Goal: Task Accomplishment & Management: Complete application form

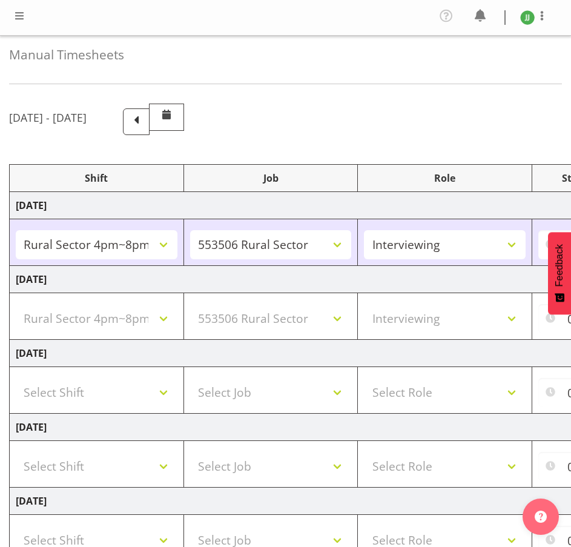
select select "81298"
select select "10587"
select select "47"
select select "81298"
select select "10587"
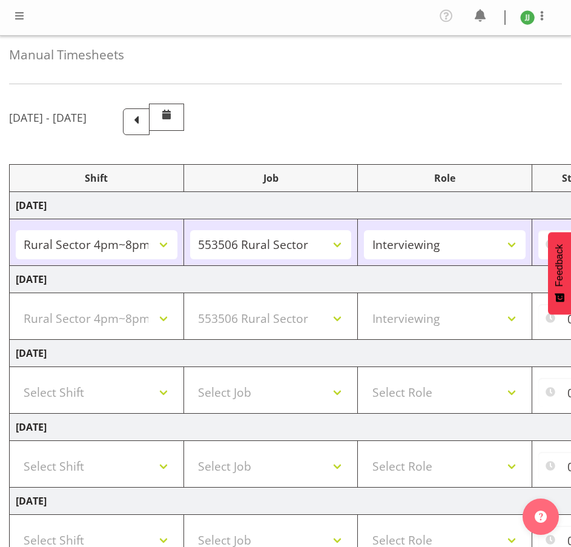
select select "47"
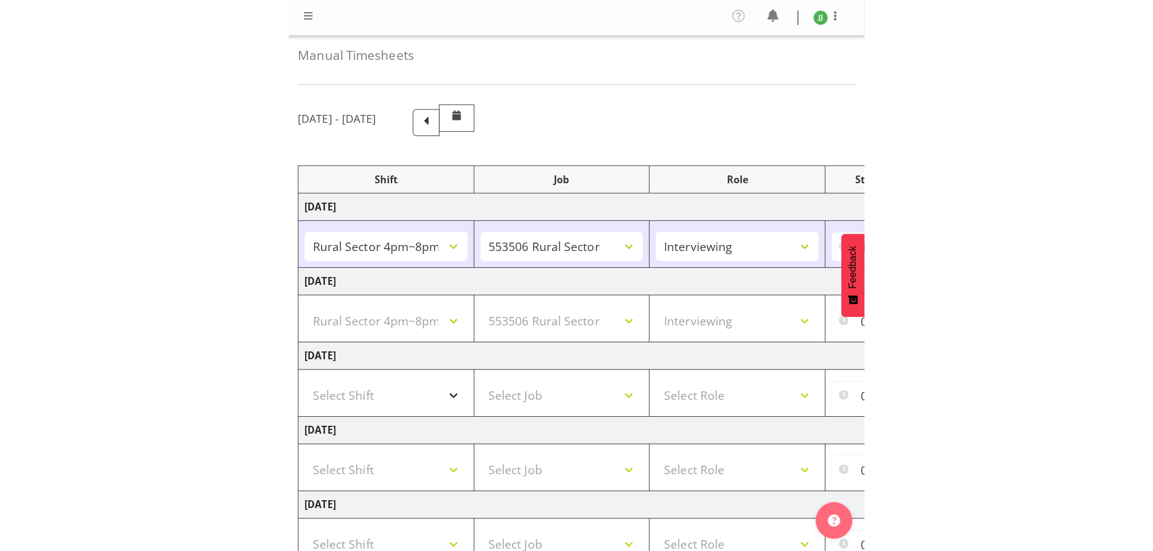
scroll to position [203, 0]
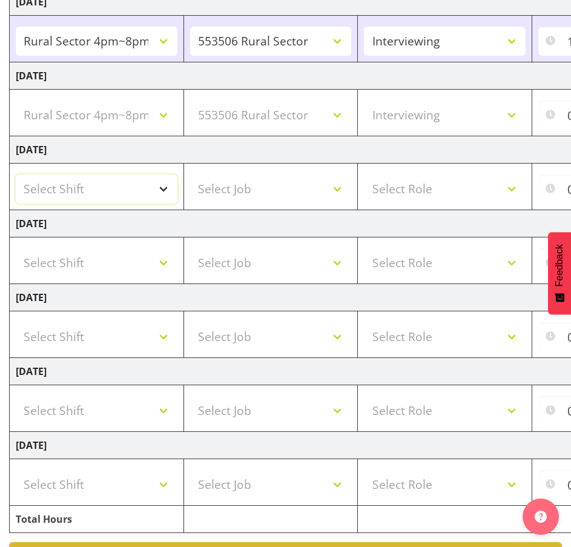
click at [130, 196] on select "Select Shift !!Weekend Residential (Roster IT Shift Label) *Business 9/10am ~ 4…" at bounding box center [97, 188] width 162 height 29
select select "81298"
click at [16, 174] on select "Select Shift !!Weekend Residential (Roster IT Shift Label) *Business 9/10am ~ 4…" at bounding box center [97, 188] width 162 height 29
select select
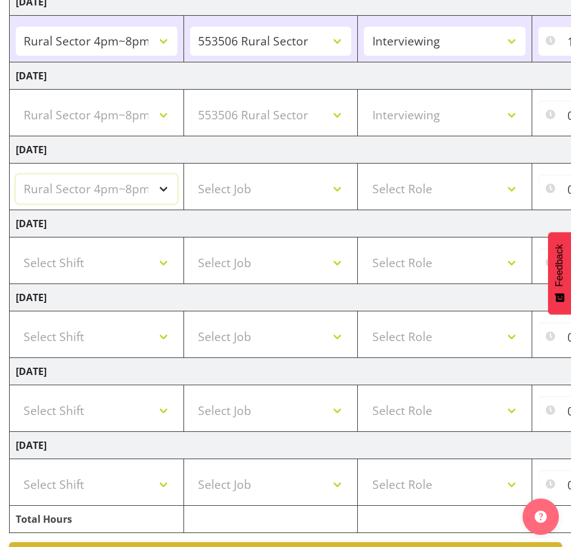
select select
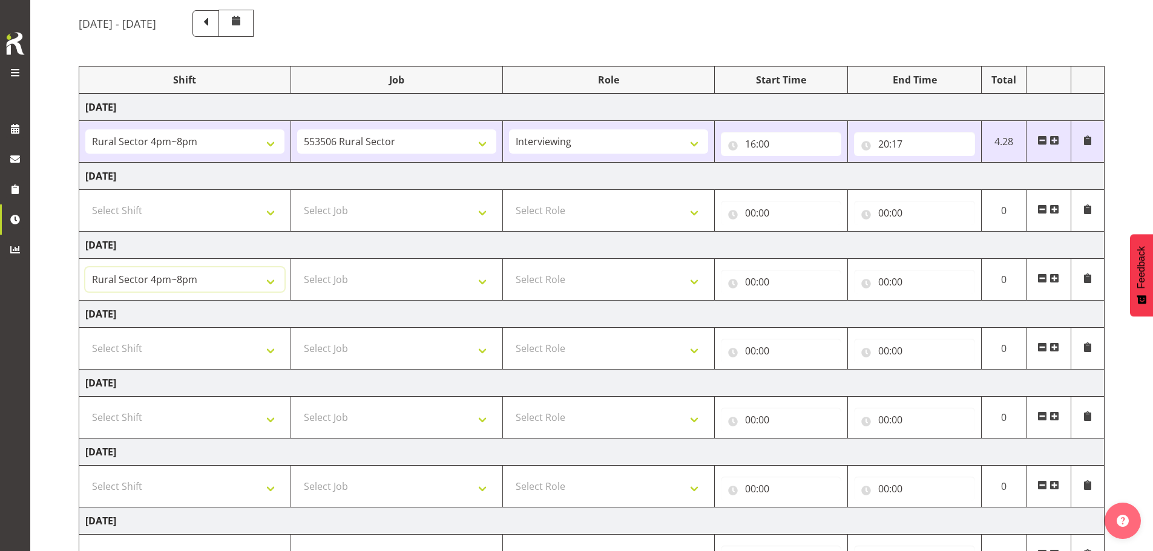
scroll to position [82, 0]
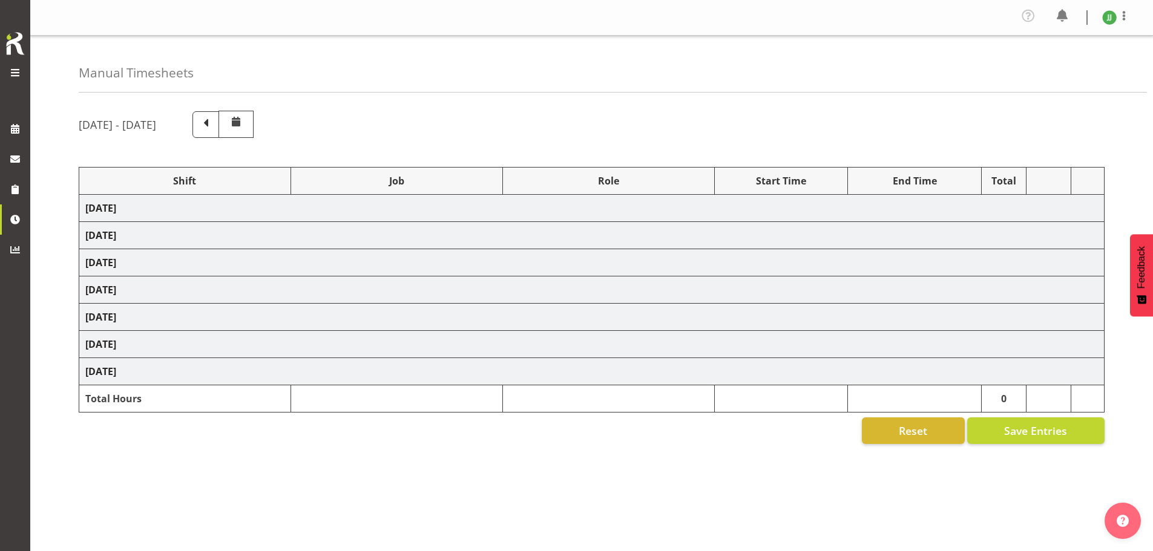
scroll to position [44, 0]
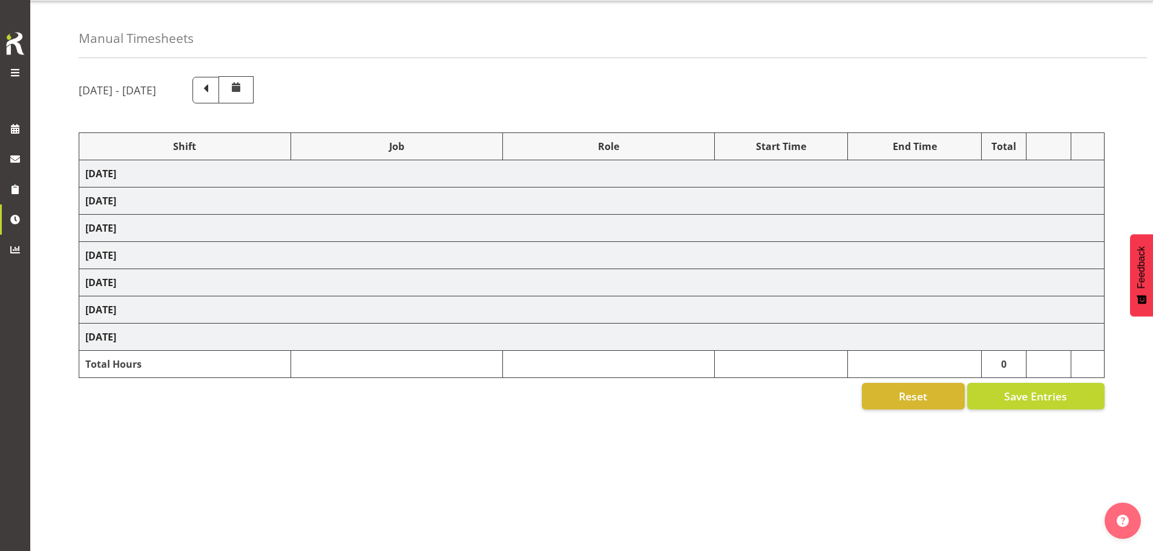
select select "81298"
select select "10587"
select select "47"
select select "81298"
select select "10587"
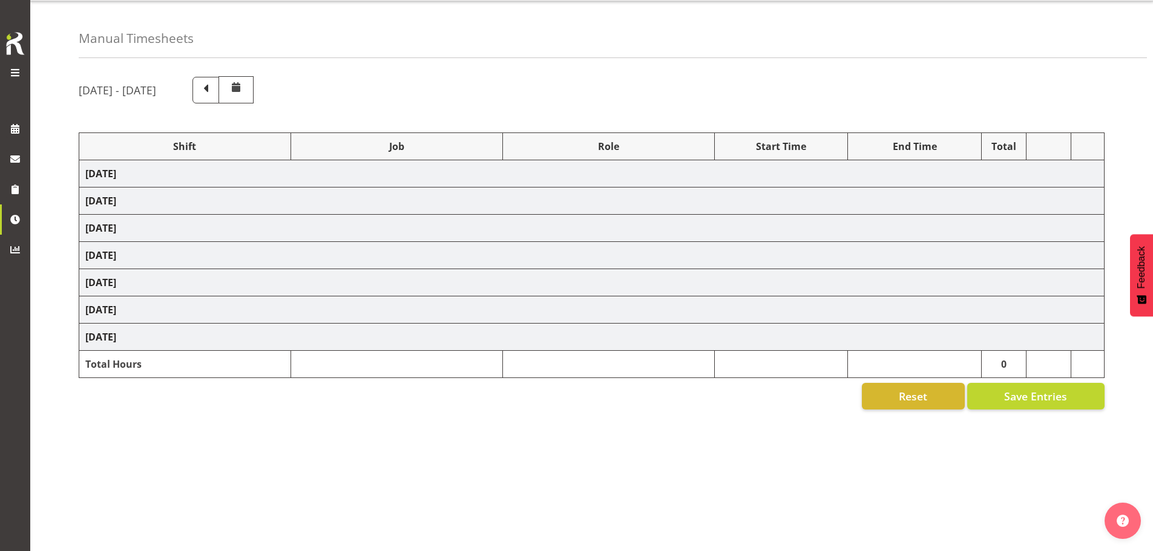
select select "47"
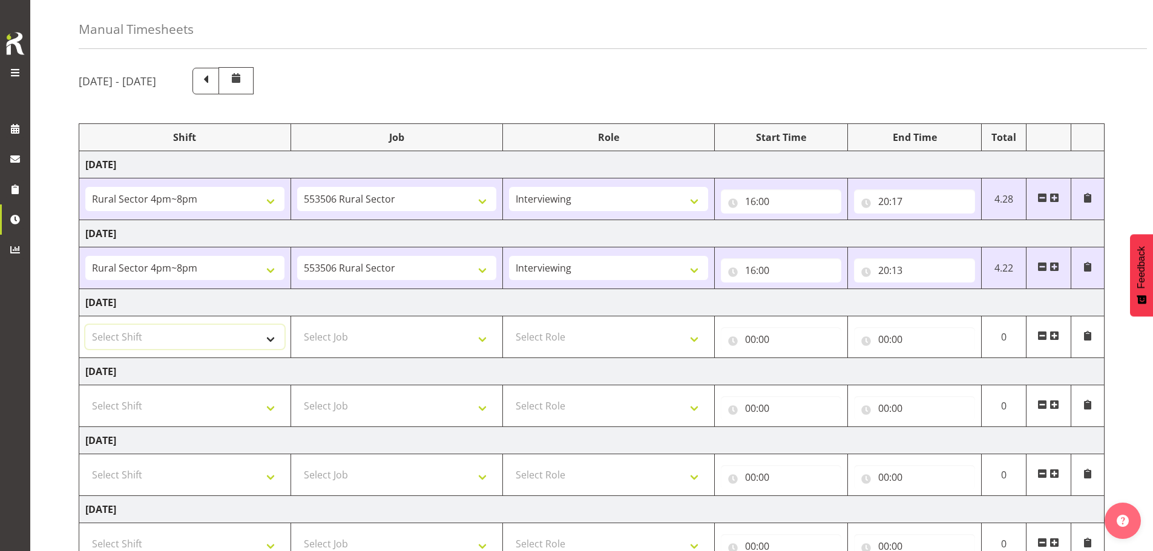
click at [219, 337] on select "Select Shift !!Weekend Residential (Roster IT Shift Label) *Business 9/10am ~ 4…" at bounding box center [184, 337] width 199 height 24
select select "81298"
click at [85, 325] on select "Select Shift !!Weekend Residential (Roster IT Shift Label) *Business 9/10am ~ 4…" at bounding box center [184, 337] width 199 height 24
click at [381, 341] on select "Select Job 550060 IF Admin 553492 World Poll Aus Wave 2 Main 2025 553493 World …" at bounding box center [396, 337] width 199 height 24
select select "10587"
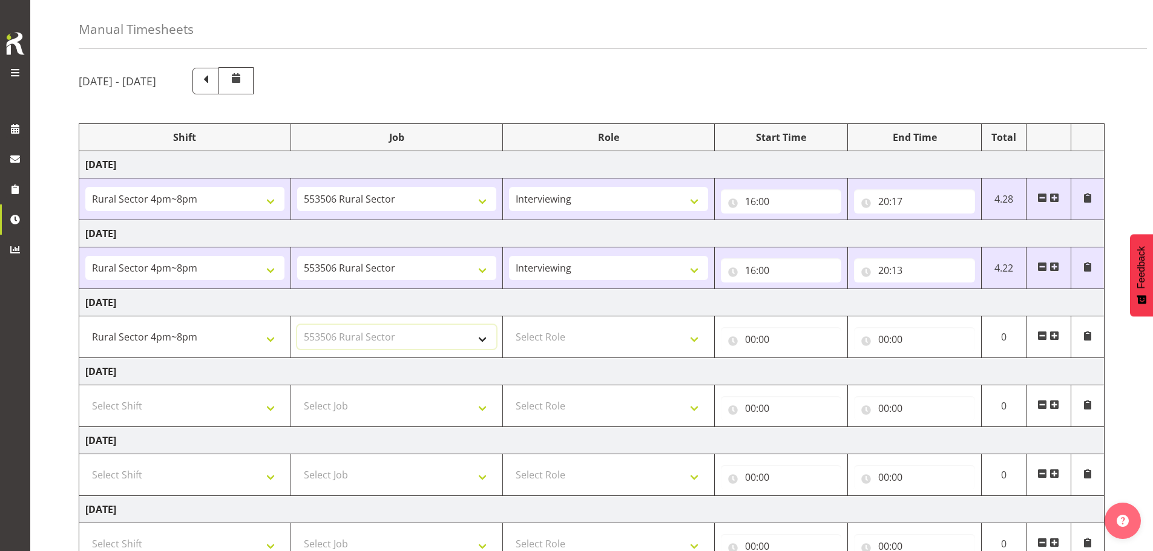
click at [297, 325] on select "Select Job 550060 IF Admin 553492 World Poll Aus Wave 2 Main 2025 553493 World …" at bounding box center [396, 337] width 199 height 24
click at [621, 343] on select "Select Role Briefing Interviewing" at bounding box center [608, 337] width 199 height 24
select select "47"
click at [509, 325] on select "Select Role Briefing Interviewing" at bounding box center [608, 337] width 199 height 24
click at [755, 336] on input "00:00" at bounding box center [781, 339] width 121 height 24
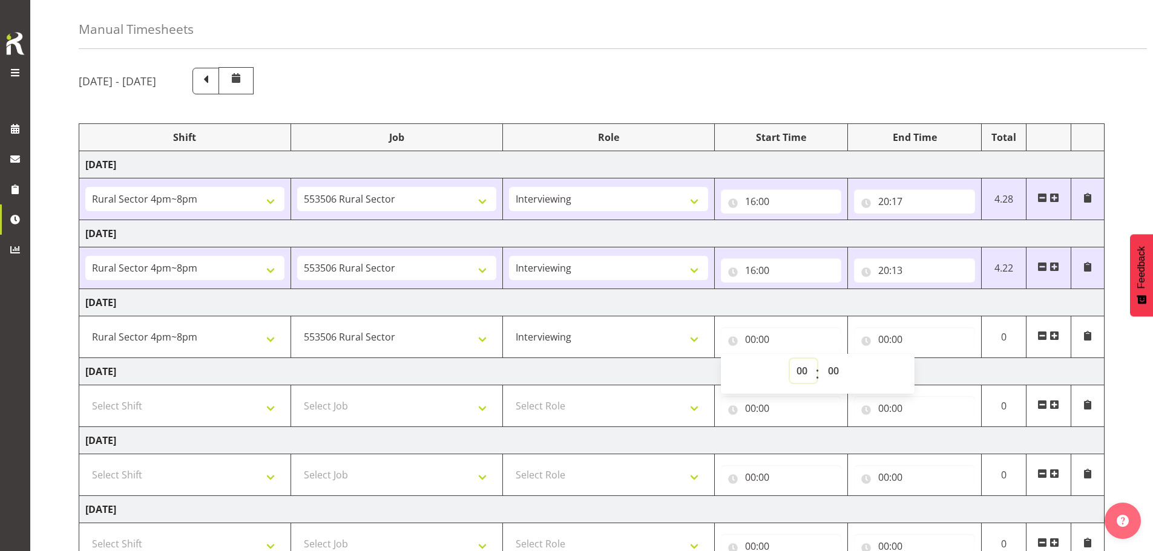
click at [802, 368] on select "00 01 02 03 04 05 06 07 08 09 10 11 12 13 14 15 16 17 18 19 20 21 22 23" at bounding box center [803, 371] width 27 height 24
select select "16"
click at [790, 359] on select "00 01 02 03 04 05 06 07 08 09 10 11 12 13 14 15 16 17 18 19 20 21 22 23" at bounding box center [803, 371] width 27 height 24
type input "16:00"
click at [884, 337] on input "00:00" at bounding box center [914, 339] width 121 height 24
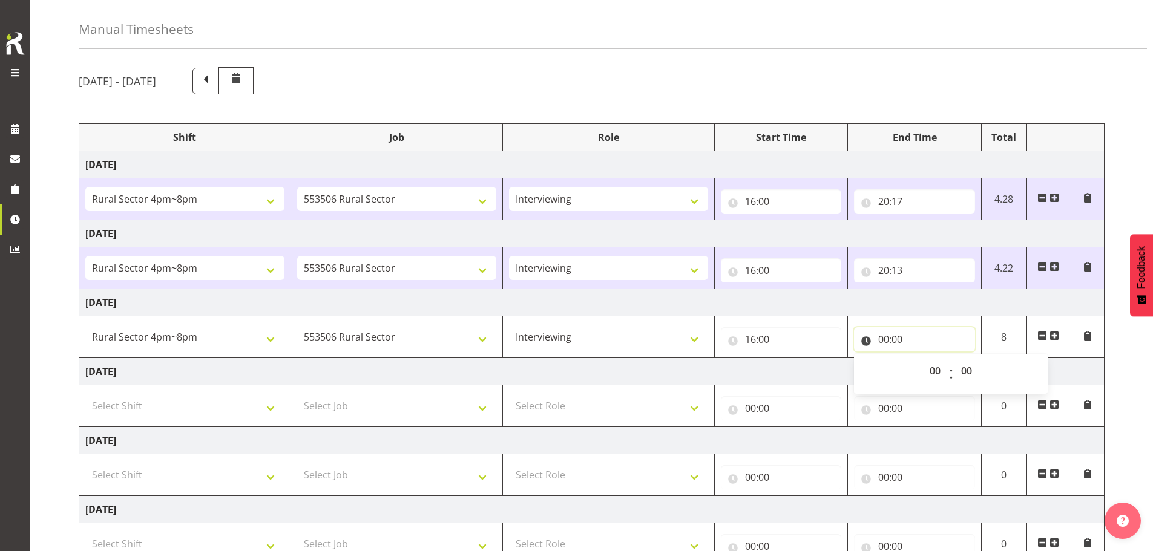
click at [884, 337] on input "00:00" at bounding box center [914, 339] width 121 height 24
click at [940, 370] on select "00 01 02 03 04 05 06 07 08 09 10 11 12 13 14 15 16 17 18 19 20 21 22 23" at bounding box center [936, 371] width 27 height 24
select select "20"
click at [923, 359] on select "00 01 02 03 04 05 06 07 08 09 10 11 12 13 14 15 16 17 18 19 20 21 22 23" at bounding box center [936, 371] width 27 height 24
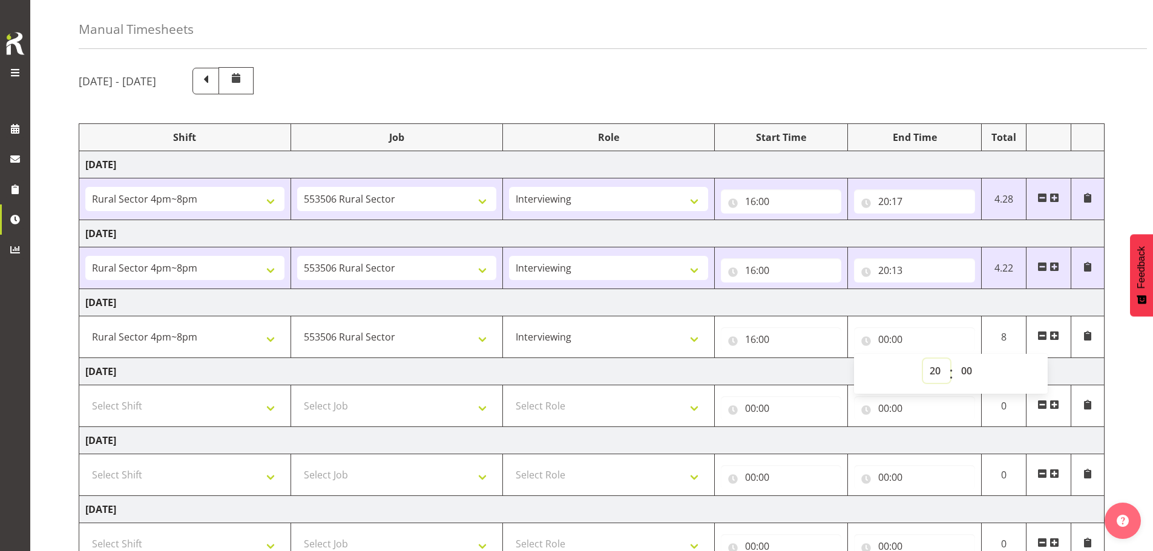
type input "20:00"
click at [962, 369] on select "00 01 02 03 04 05 06 07 08 09 10 11 12 13 14 15 16 17 18 19 20 21 22 23 24 25 2…" at bounding box center [968, 371] width 27 height 24
click at [1078, 370] on td "Thursday 11th September 2025" at bounding box center [591, 371] width 1025 height 27
click at [895, 339] on input "20:00" at bounding box center [914, 339] width 121 height 24
drag, startPoint x: 970, startPoint y: 370, endPoint x: 972, endPoint y: 360, distance: 10.4
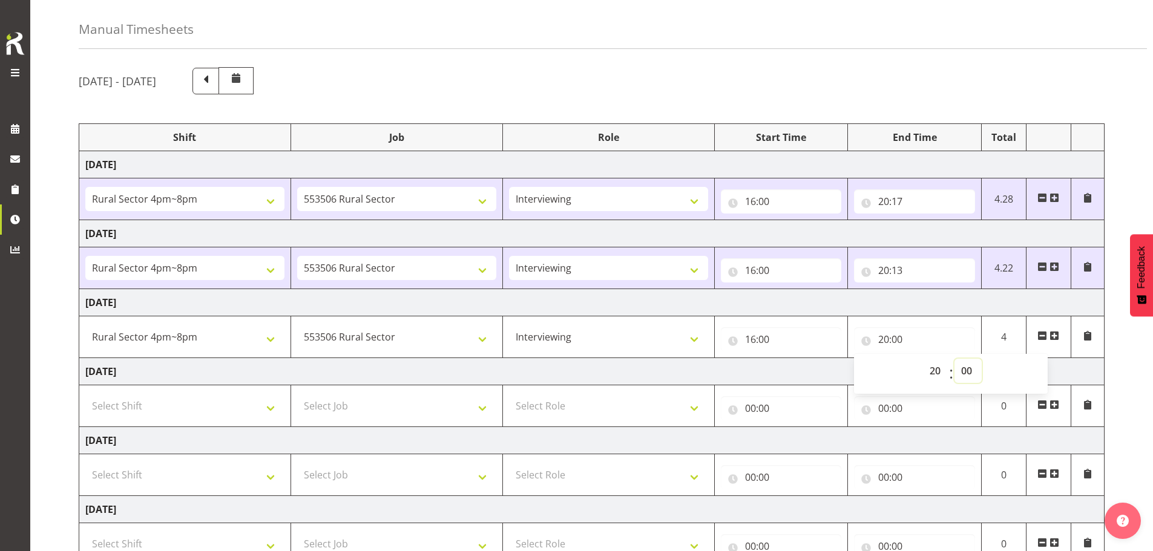
click at [970, 370] on select "00 01 02 03 04 05 06 07 08 09 10 11 12 13 14 15 16 17 18 19 20 21 22 23 24 25 2…" at bounding box center [968, 371] width 27 height 24
select select "1"
click at [955, 359] on select "00 01 02 03 04 05 06 07 08 09 10 11 12 13 14 15 16 17 18 19 20 21 22 23 24 25 2…" at bounding box center [968, 371] width 27 height 24
type input "20:01"
click at [1067, 371] on td "Thursday 11th September 2025" at bounding box center [591, 371] width 1025 height 27
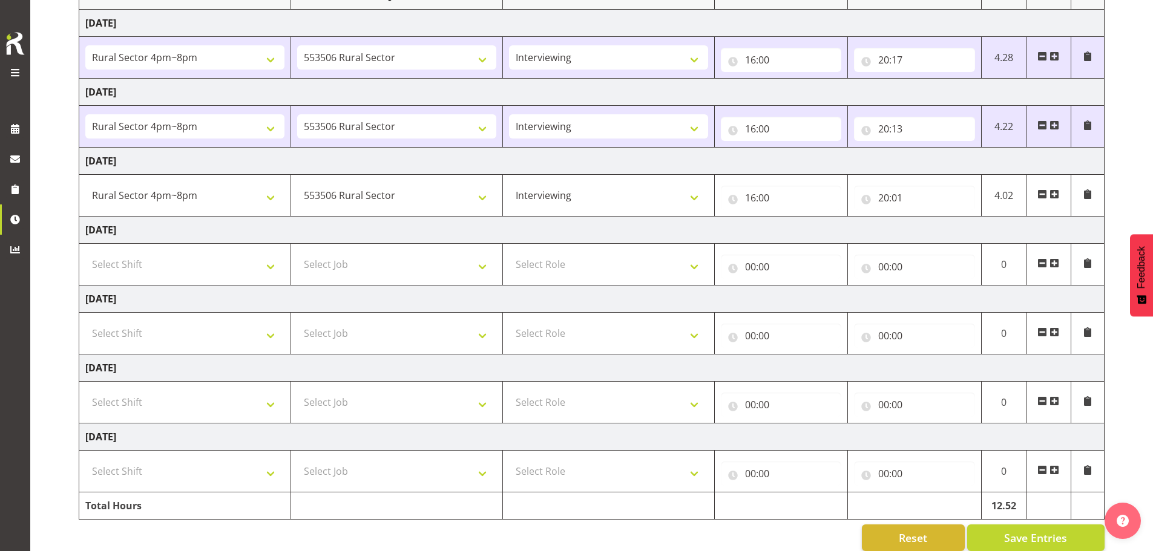
scroll to position [203, 0]
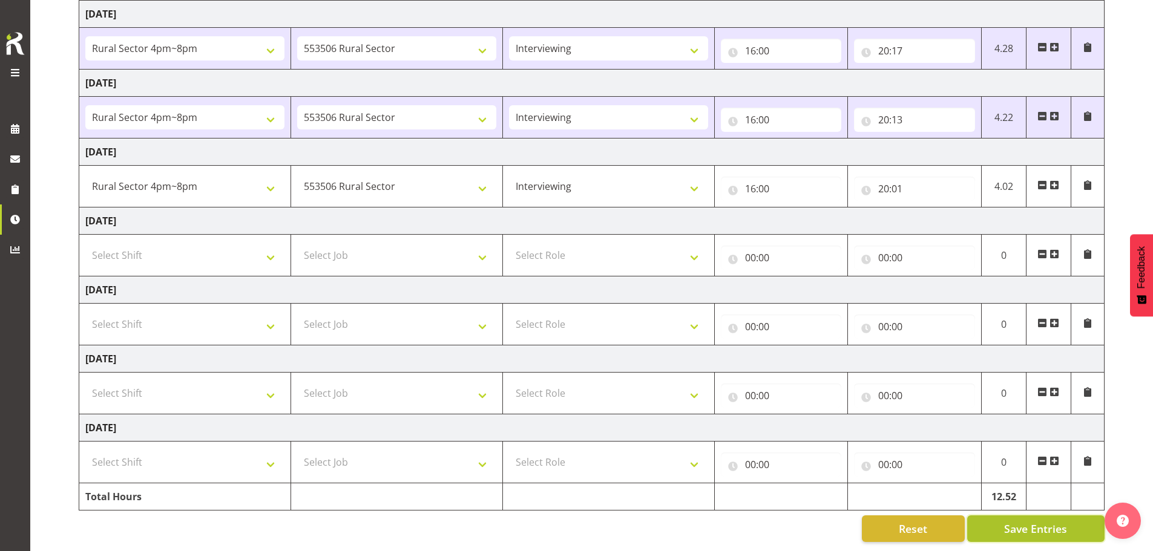
click at [1036, 523] on span "Save Entries" at bounding box center [1035, 529] width 63 height 16
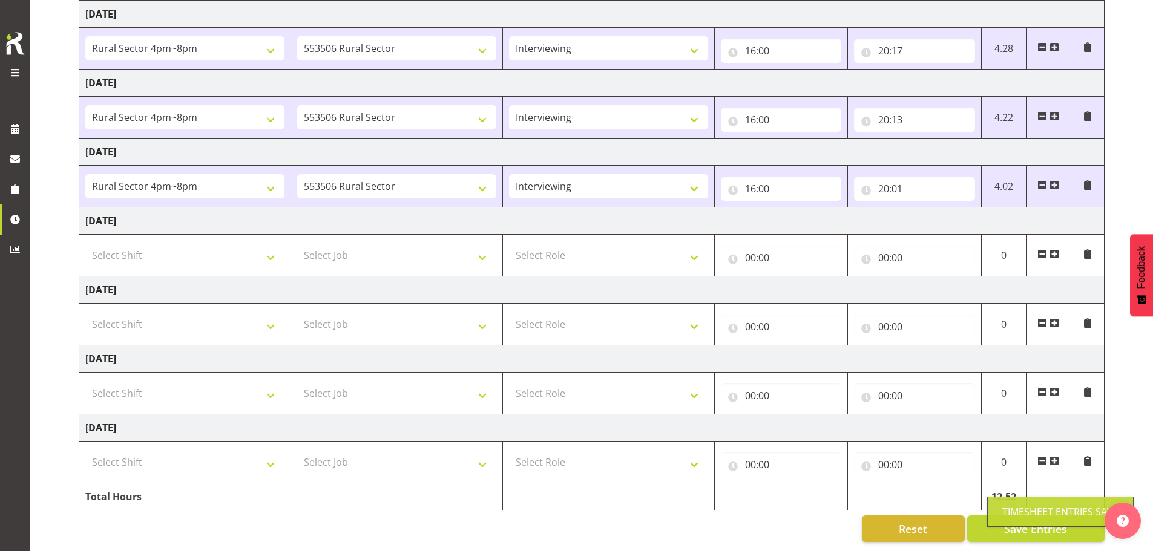
click at [1034, 516] on div "Timesheet Entries Save" at bounding box center [1060, 512] width 116 height 15
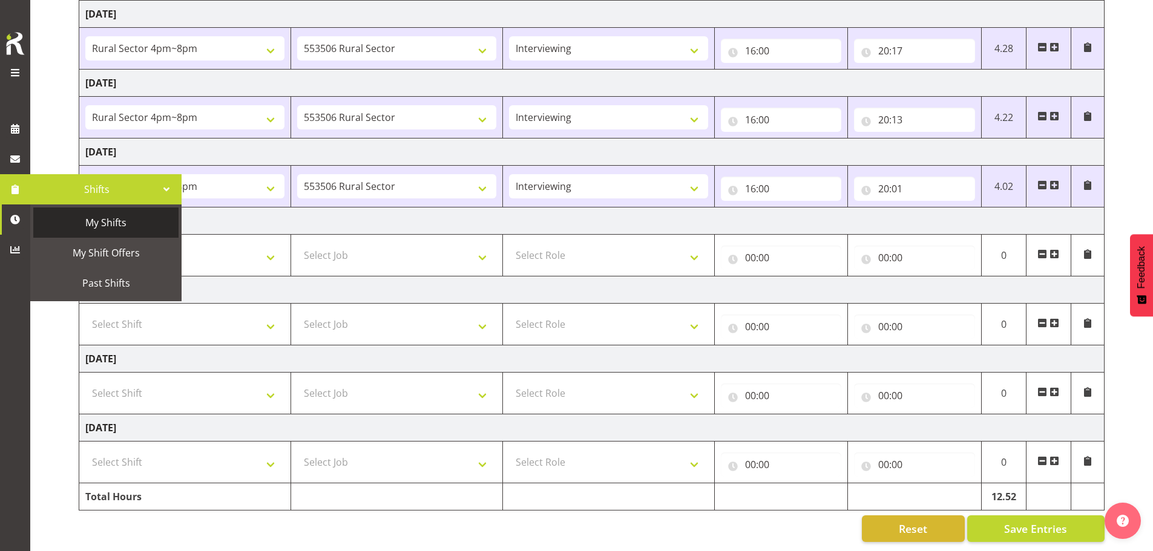
click at [111, 219] on span "My Shifts" at bounding box center [105, 223] width 133 height 18
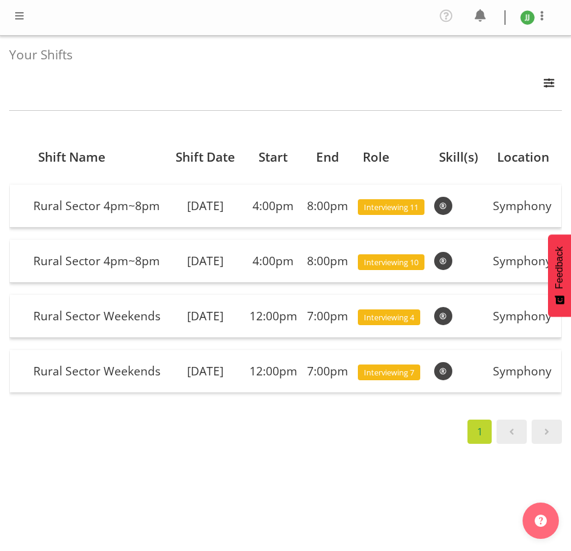
click at [166, 444] on div "Shift Name Shift Date Start End Role Skill(s) Location Rural Sector 4pm~8pm [DA…" at bounding box center [285, 285] width 553 height 315
